Goal: Check status: Check status

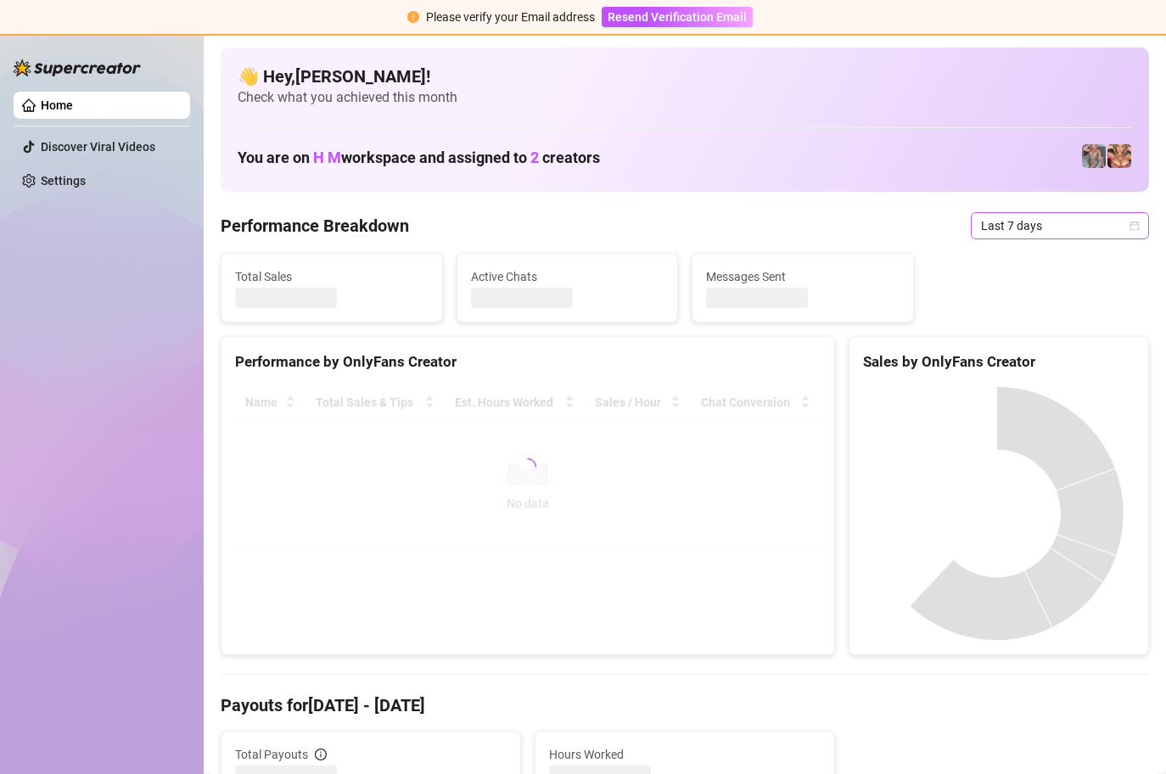
click at [1129, 227] on icon "calendar" at bounding box center [1134, 226] width 10 height 10
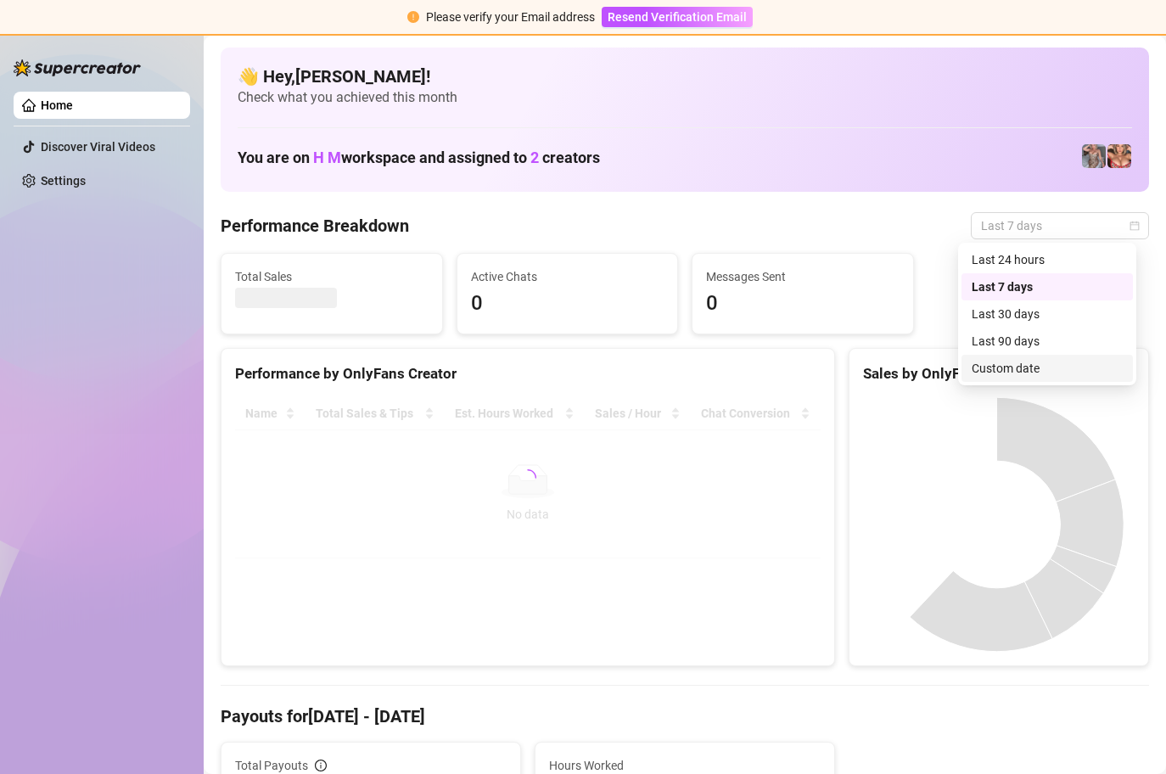
click at [1035, 371] on div "Custom date" at bounding box center [1047, 368] width 151 height 19
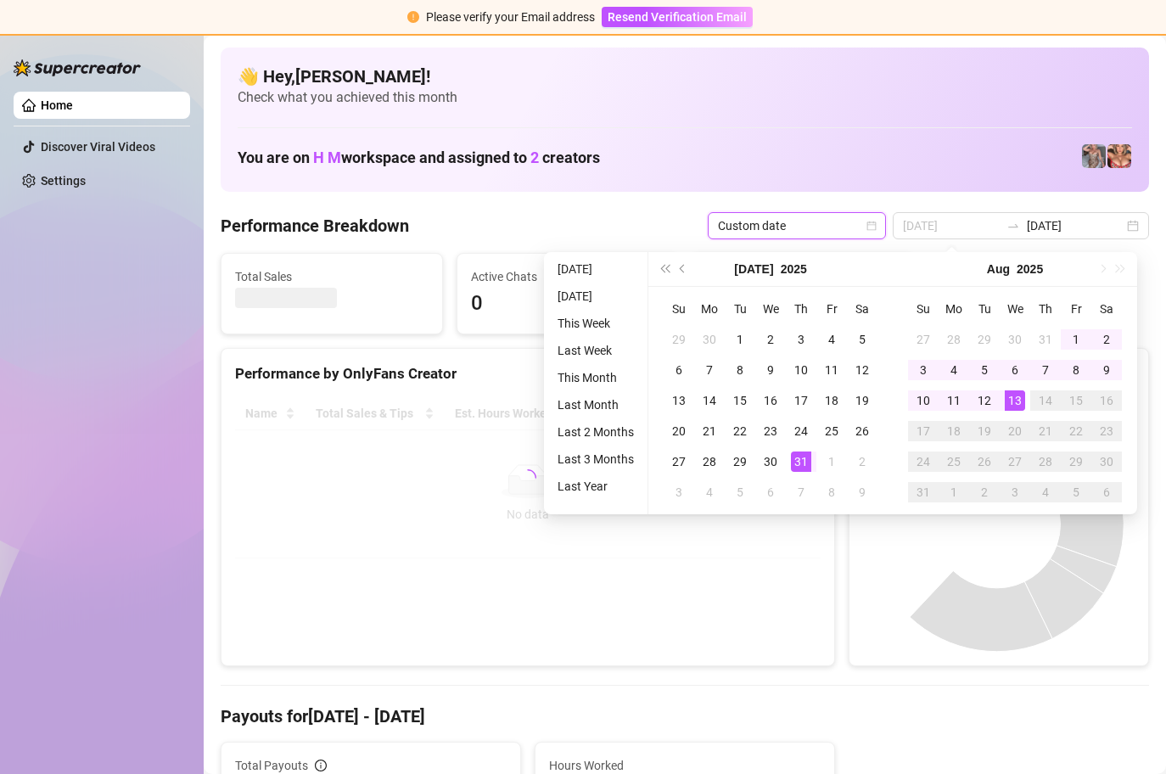
type input "[DATE]"
click at [1016, 403] on div "13" at bounding box center [1015, 400] width 20 height 20
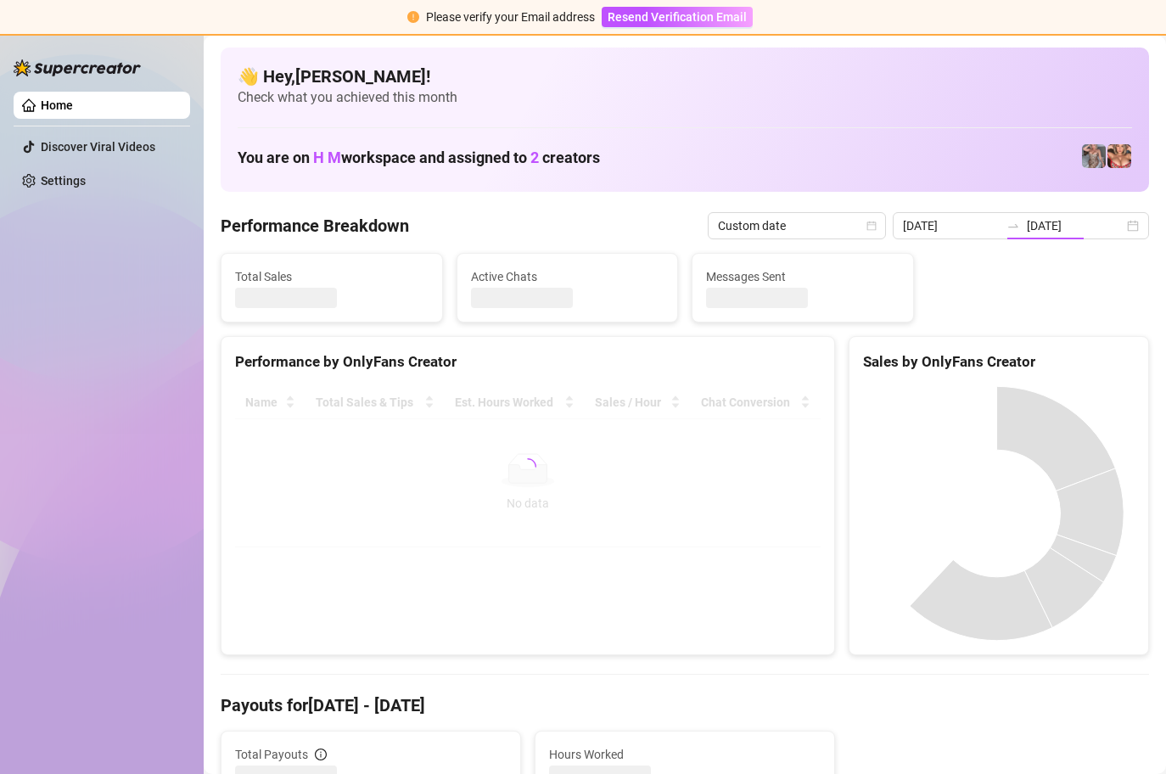
type input "[DATE]"
